Goal: Browse casually: Explore the website without a specific task or goal

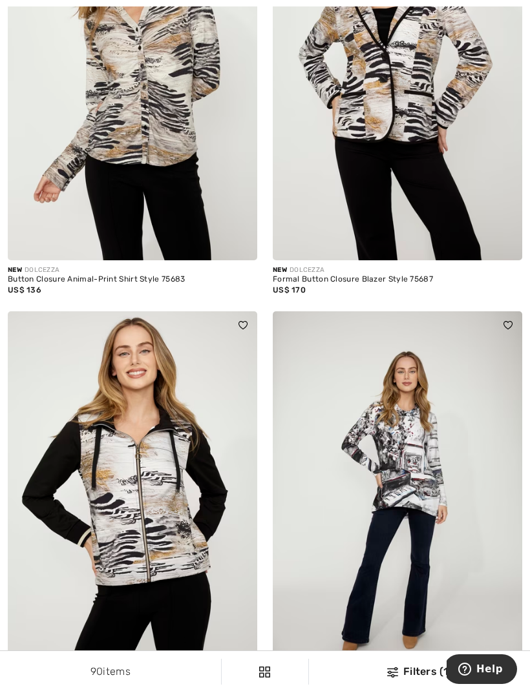
scroll to position [1852, 0]
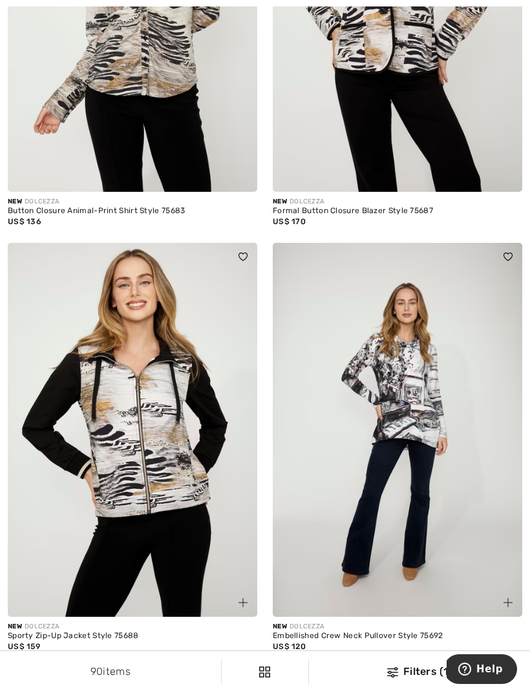
click at [517, 551] on img at bounding box center [397, 430] width 249 height 374
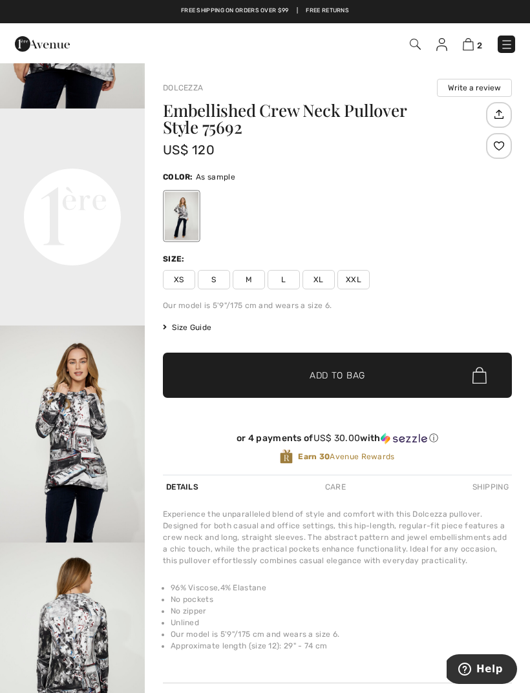
scroll to position [390, 0]
click at [93, 511] on img "3 / 5" at bounding box center [72, 433] width 145 height 217
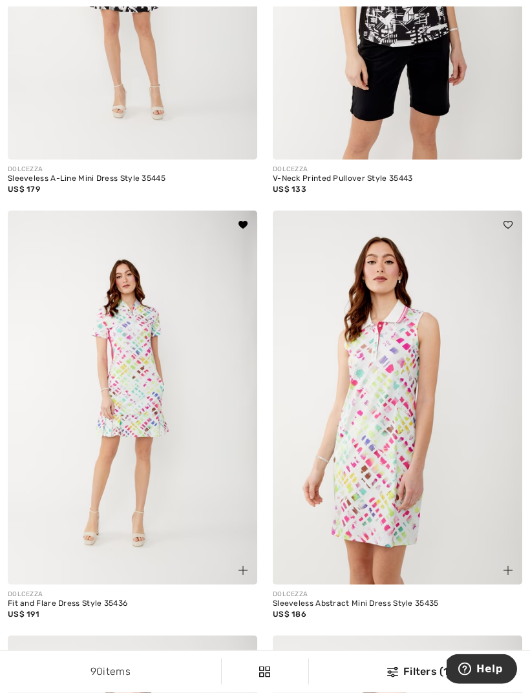
scroll to position [7354, 0]
click at [397, 494] on img at bounding box center [397, 398] width 249 height 374
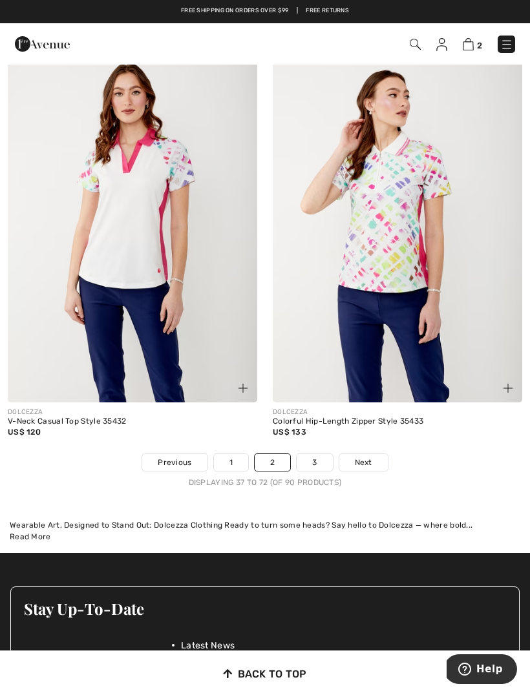
scroll to position [7966, 0]
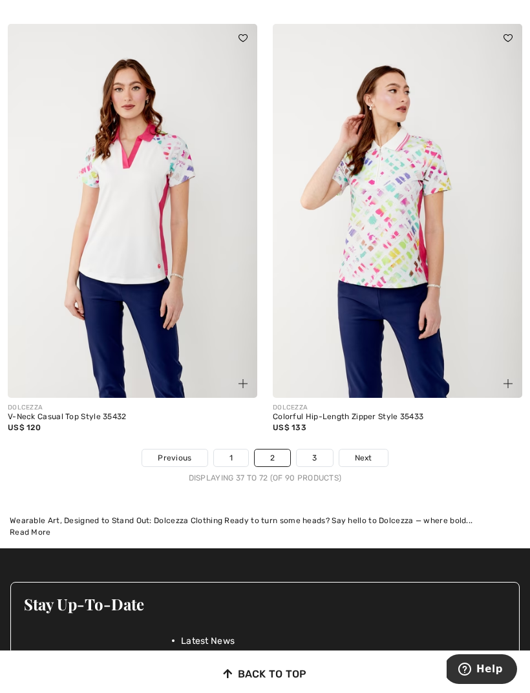
click at [315, 450] on link "3" at bounding box center [315, 458] width 36 height 17
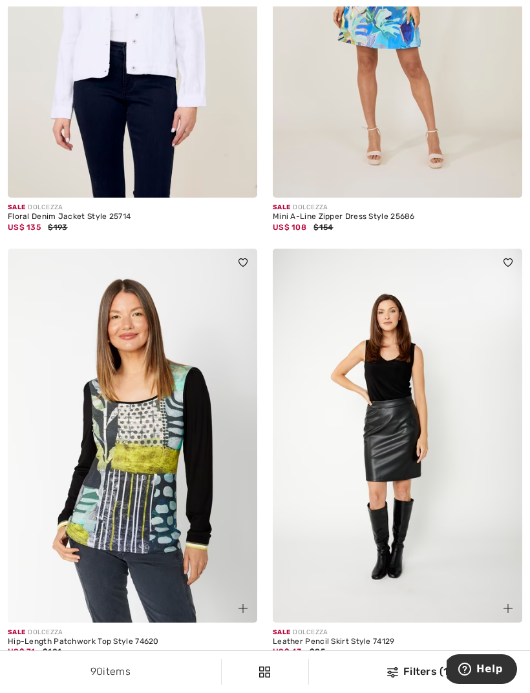
scroll to position [2289, 0]
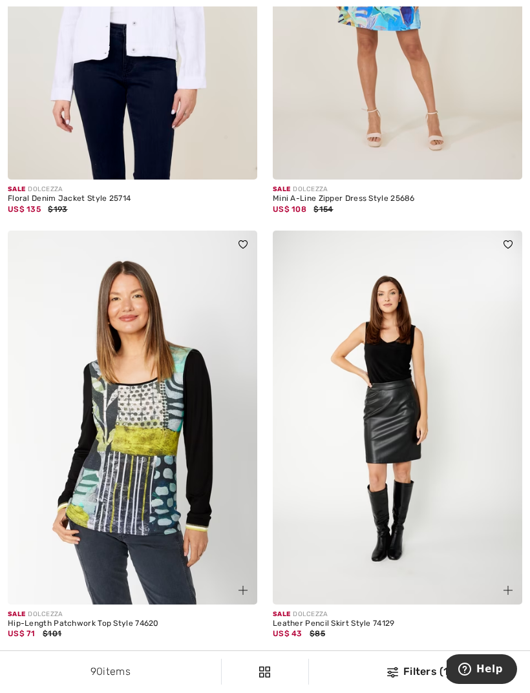
click at [489, 571] on div at bounding box center [500, 583] width 43 height 43
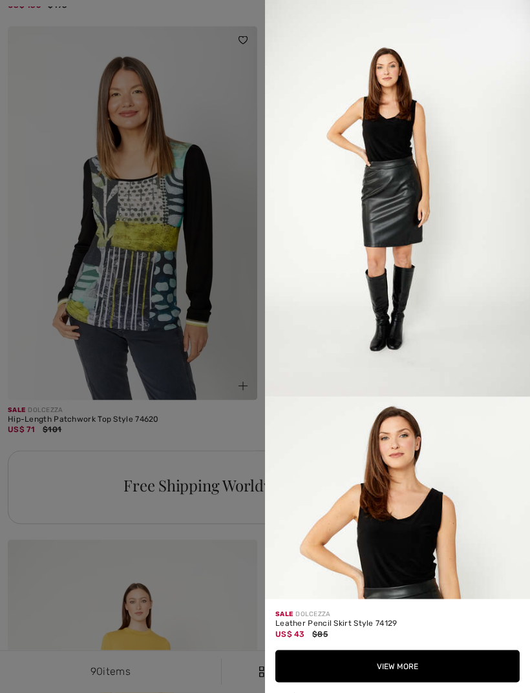
scroll to position [2495, 0]
click at [215, 573] on div at bounding box center [265, 346] width 530 height 693
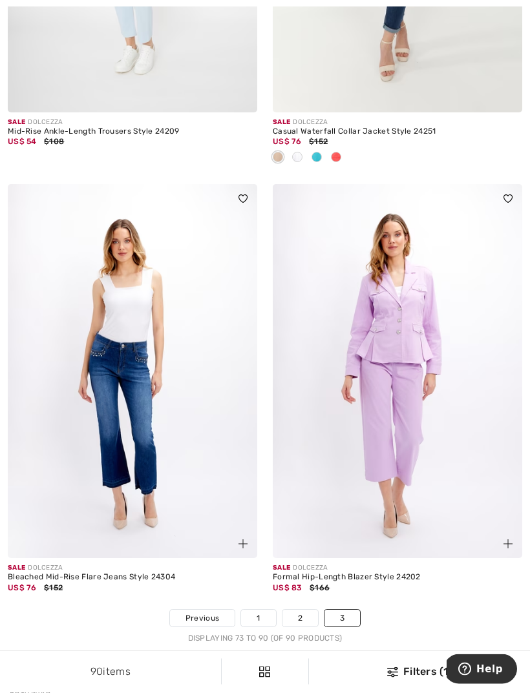
scroll to position [3721, 0]
click at [505, 564] on div "Sale DOLCEZZA" at bounding box center [397, 569] width 249 height 10
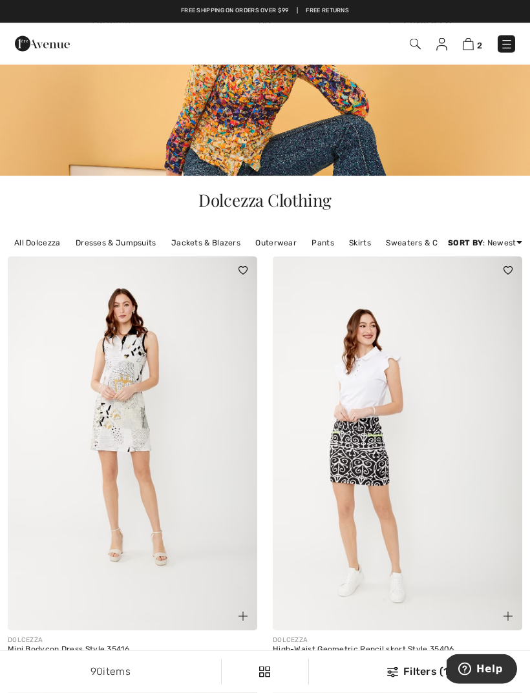
scroll to position [0, 0]
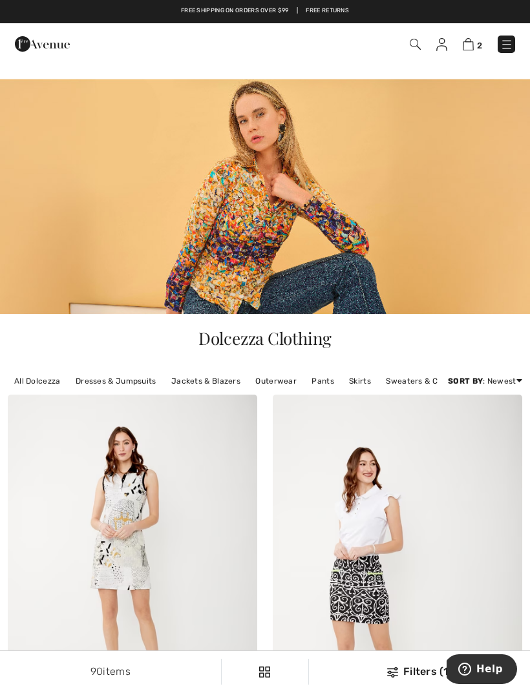
click at [501, 45] on img at bounding box center [506, 44] width 13 height 13
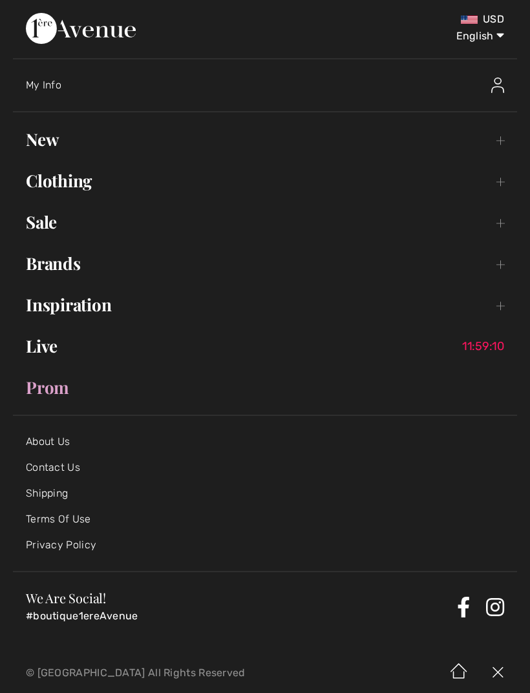
click at [508, 266] on link "Brands Open submenu" at bounding box center [265, 263] width 504 height 28
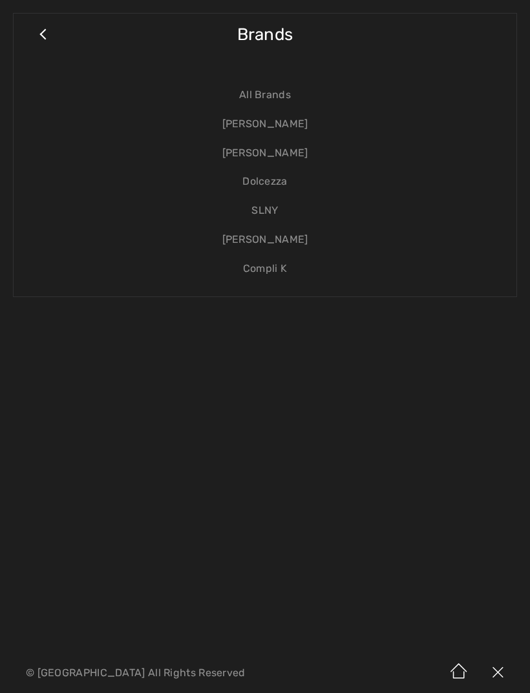
click at [275, 271] on link "Compli K" at bounding box center [264, 269] width 477 height 29
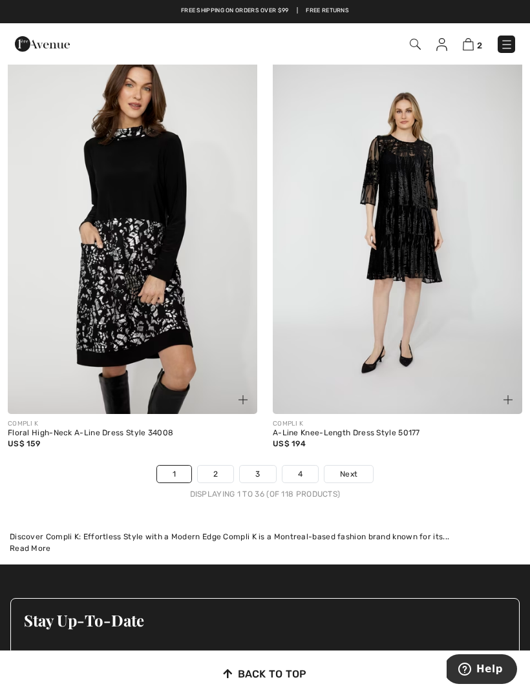
scroll to position [7962, 0]
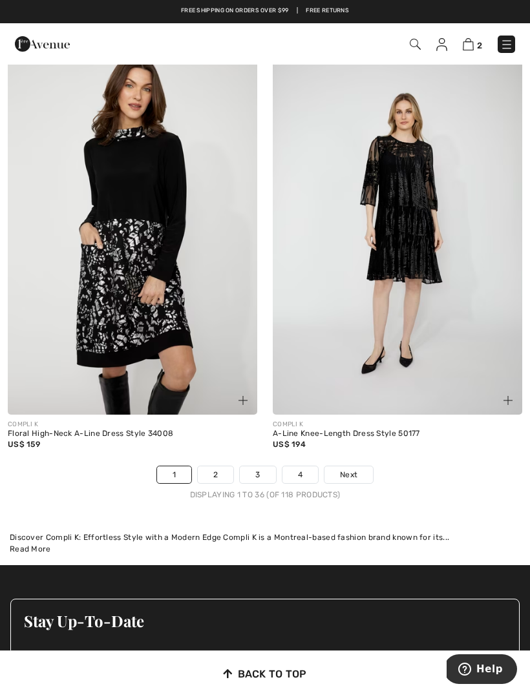
click at [217, 467] on link "2" at bounding box center [216, 475] width 36 height 17
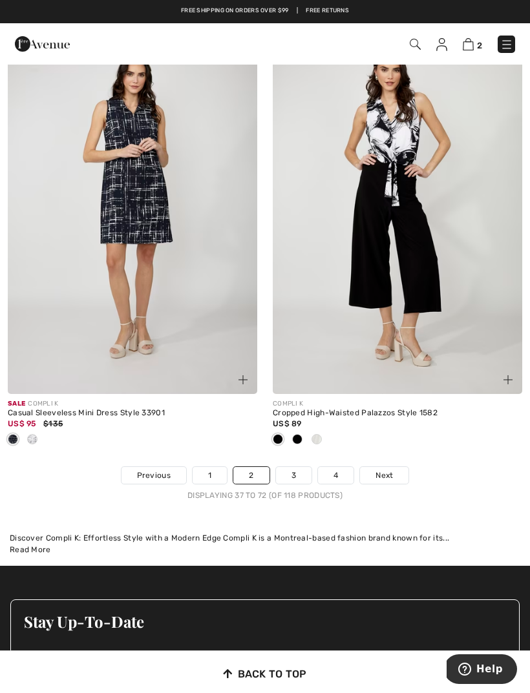
scroll to position [8109, 0]
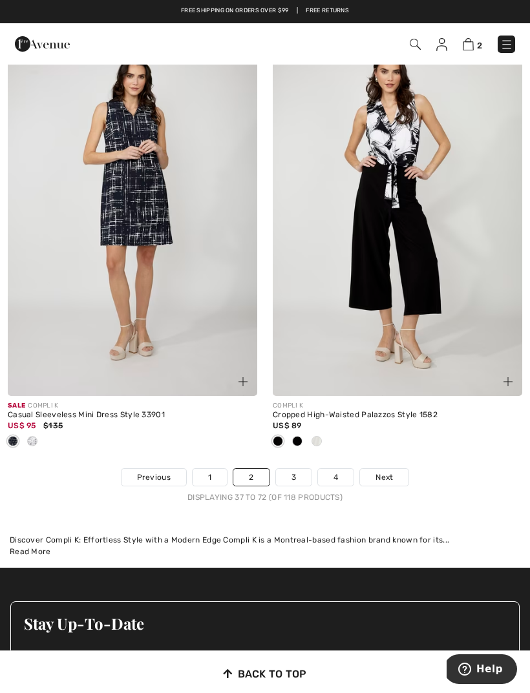
click at [291, 469] on link "3" at bounding box center [294, 477] width 36 height 17
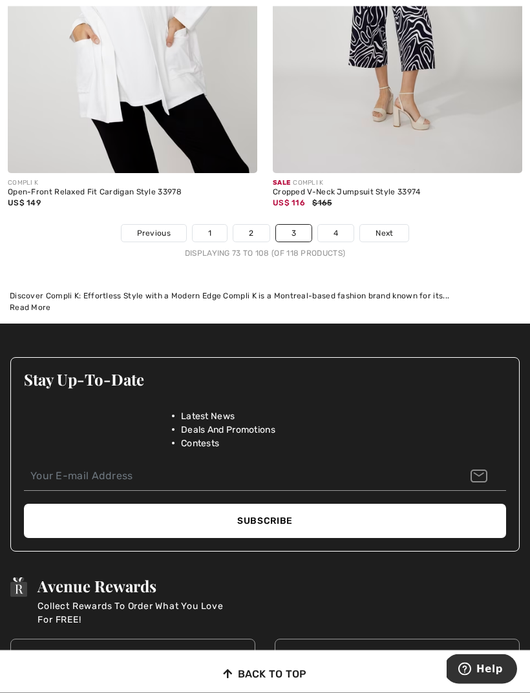
scroll to position [8183, 0]
click at [343, 231] on link "4" at bounding box center [336, 233] width 36 height 17
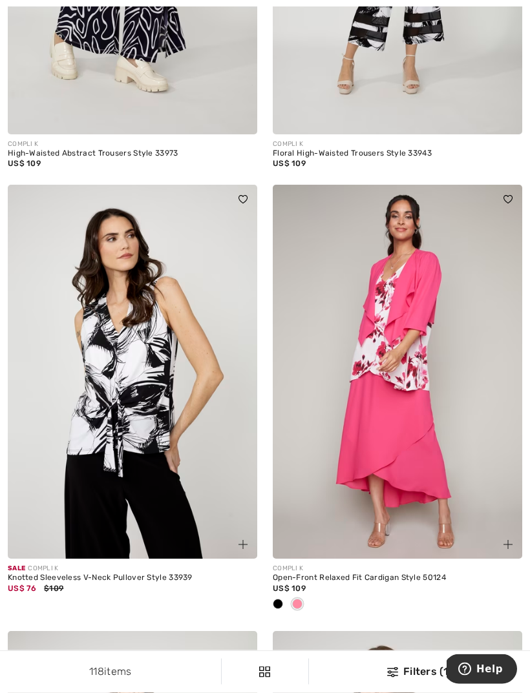
scroll to position [649, 0]
click at [507, 564] on div "COMPLI K" at bounding box center [397, 569] width 249 height 10
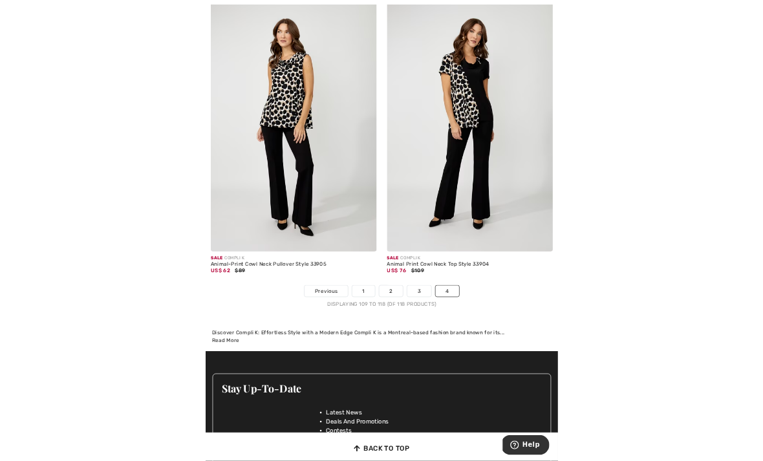
scroll to position [3183, 0]
